Goal: Task Accomplishment & Management: Manage account settings

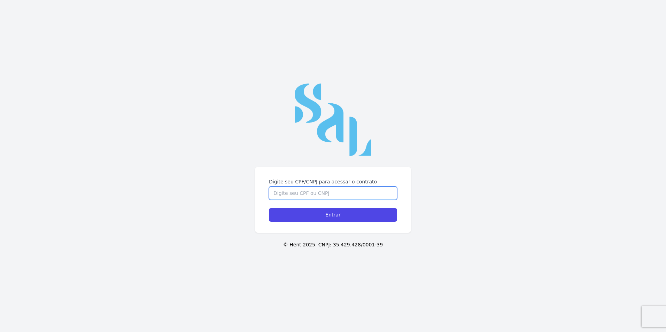
click at [288, 196] on input "Digite seu CPF/CNPJ para acessar o contrato" at bounding box center [333, 193] width 128 height 13
paste input "50569645000118"
type input "50569645000118"
click at [317, 216] on input "Entrar" at bounding box center [333, 215] width 128 height 14
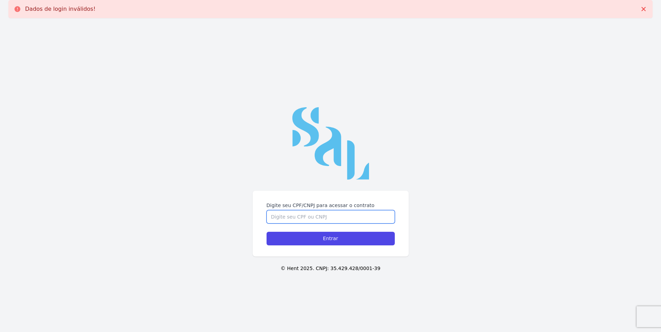
click at [272, 216] on input "Digite seu CPF/CNPJ para acessar o contrato" at bounding box center [331, 217] width 128 height 13
paste input "50569645000118"
type input "50569645000118"
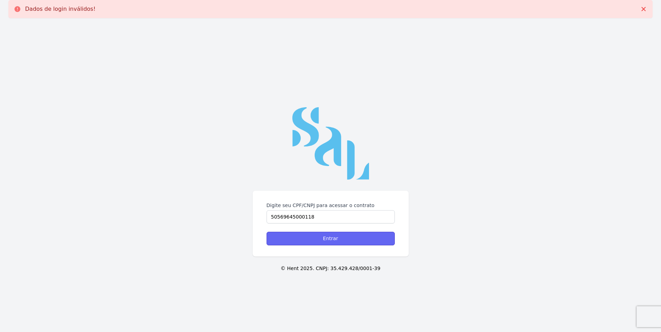
click at [302, 238] on input "Entrar" at bounding box center [331, 239] width 128 height 14
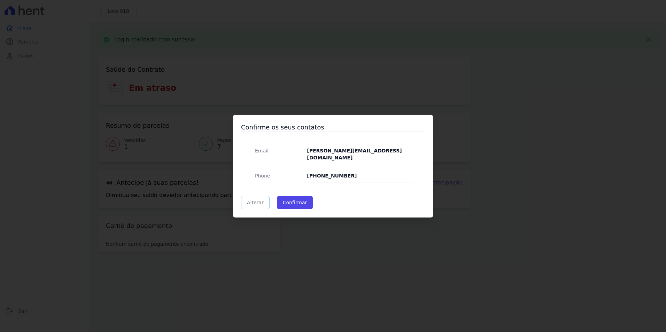
click at [253, 197] on link "Alterar" at bounding box center [255, 202] width 29 height 13
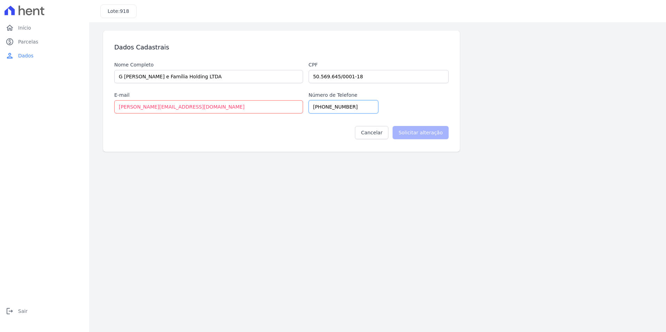
drag, startPoint x: 316, startPoint y: 108, endPoint x: 326, endPoint y: 103, distance: 10.8
click at [318, 107] on input "(2) 73345-7474" at bounding box center [344, 106] width 70 height 13
click at [356, 110] on input "(21) 73345-7474" at bounding box center [344, 106] width 70 height 13
click at [354, 108] on input "(21)" at bounding box center [344, 106] width 70 height 13
paste input "98290-2645"
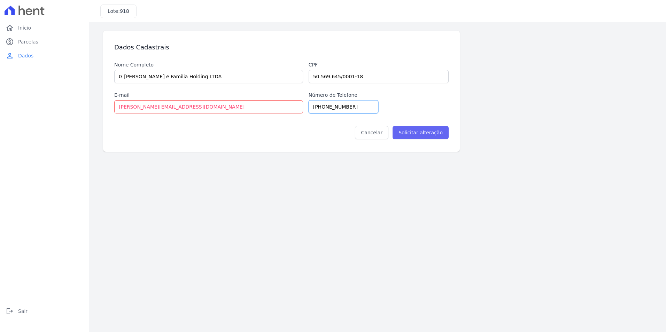
type input "(21) 98290-2645"
click at [425, 132] on input "Solicitar alteração" at bounding box center [421, 132] width 56 height 13
